Goal: Register for event/course

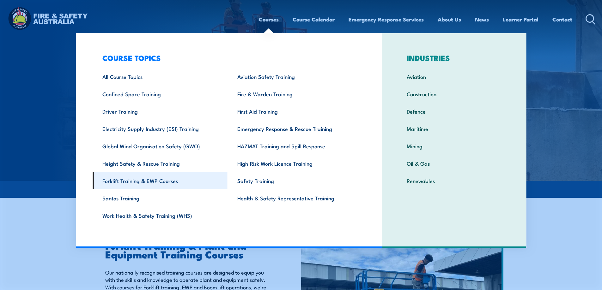
click at [183, 182] on link "Forklift Training & EWP Courses" at bounding box center [160, 180] width 135 height 17
click at [166, 182] on link "Forklift Training & EWP Courses" at bounding box center [160, 180] width 135 height 17
click at [149, 181] on link "Forklift Training & EWP Courses" at bounding box center [160, 180] width 135 height 17
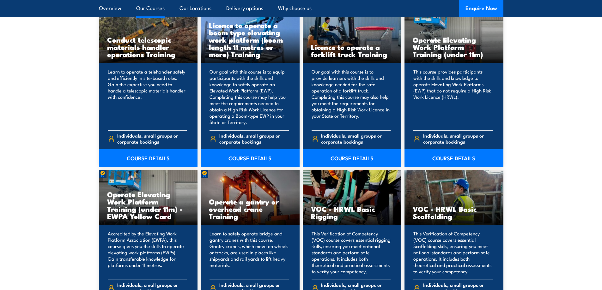
scroll to position [537, 0]
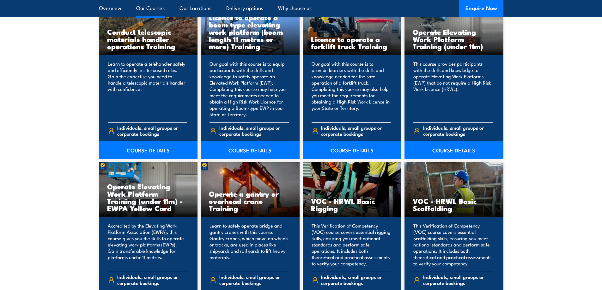
click at [342, 148] on link "COURSE DETAILS" at bounding box center [352, 151] width 99 height 18
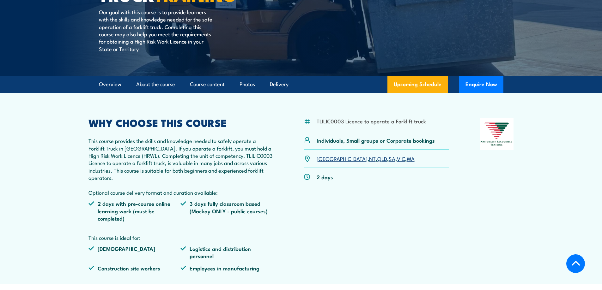
click at [407, 160] on link "WA" at bounding box center [411, 159] width 8 height 8
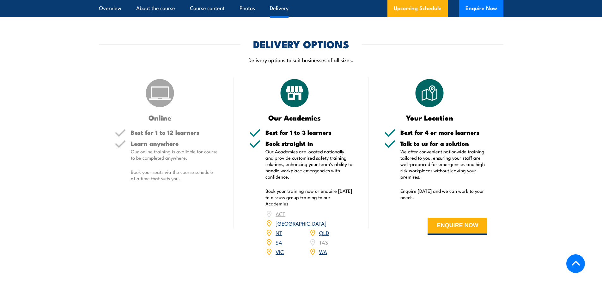
scroll to position [773, 0]
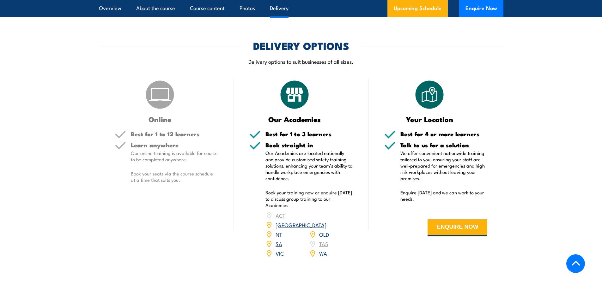
click at [323, 250] on link "WA" at bounding box center [323, 254] width 8 height 8
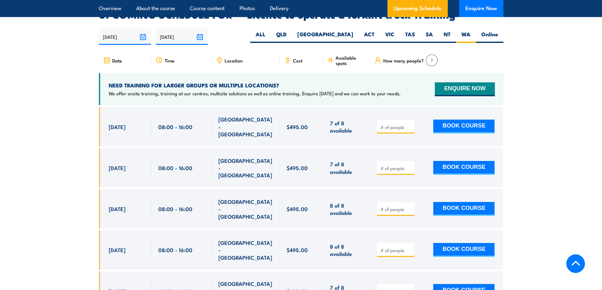
scroll to position [1058, 0]
